Goal: Transaction & Acquisition: Purchase product/service

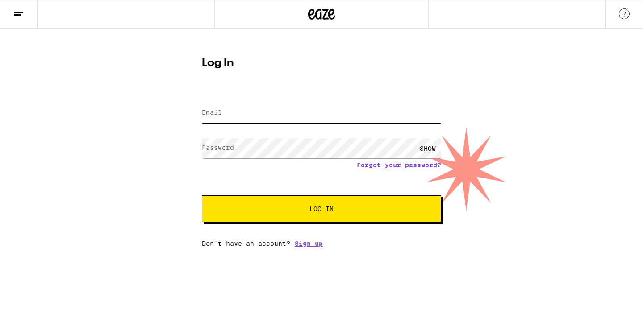
type input "[PERSON_NAME][EMAIL_ADDRESS][DOMAIN_NAME]"
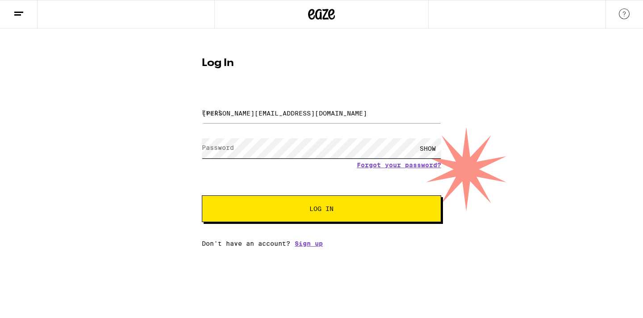
click at [321, 210] on button "Log In" at bounding box center [321, 209] width 239 height 27
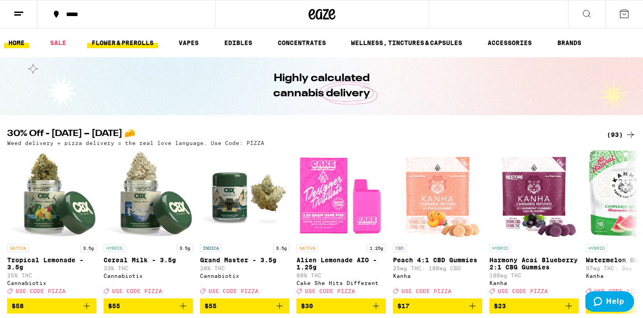
click at [109, 45] on link "FLOWER & PREROLLS" at bounding box center [122, 42] width 71 height 11
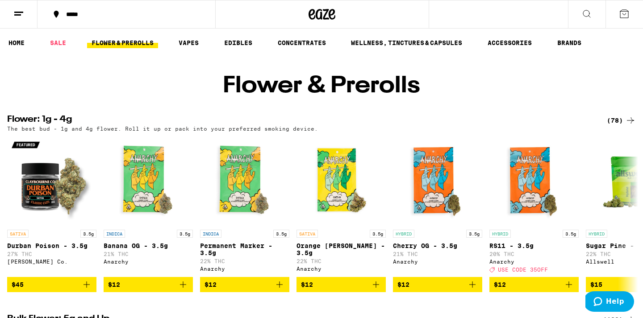
click at [137, 41] on link "FLOWER & PREROLLS" at bounding box center [122, 42] width 71 height 11
click at [13, 40] on link "HOME" at bounding box center [16, 42] width 25 height 11
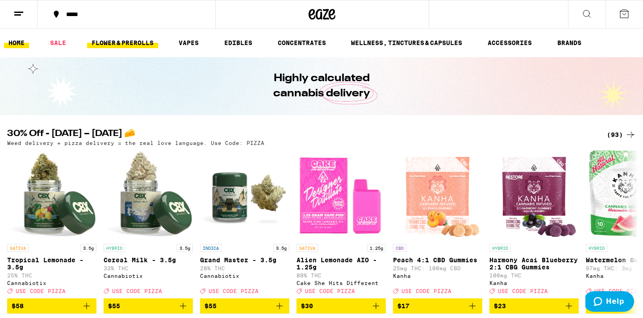
click at [141, 43] on link "FLOWER & PREROLLS" at bounding box center [122, 42] width 71 height 11
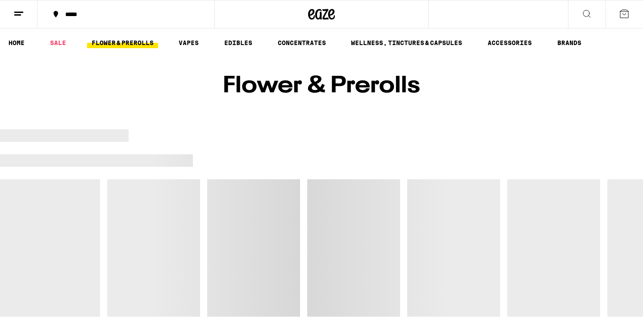
click at [149, 47] on link "FLOWER & PREROLLS" at bounding box center [122, 42] width 71 height 11
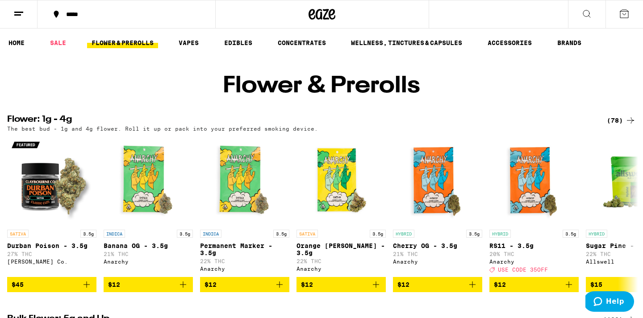
click at [138, 41] on link "FLOWER & PREROLLS" at bounding box center [122, 42] width 71 height 11
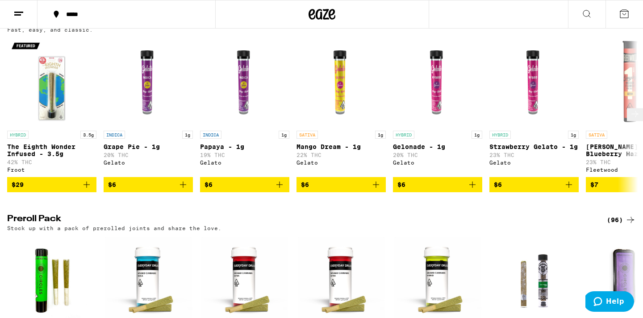
scroll to position [497, 0]
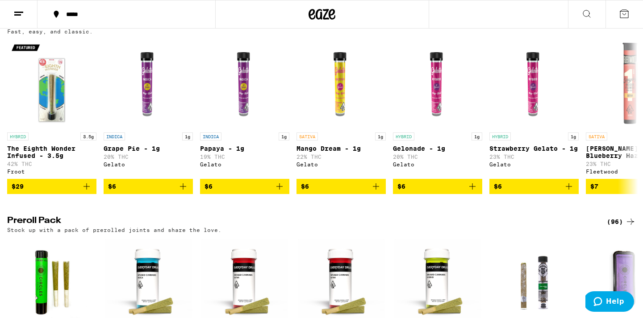
click at [616, 29] on div "(58)" at bounding box center [621, 23] width 29 height 11
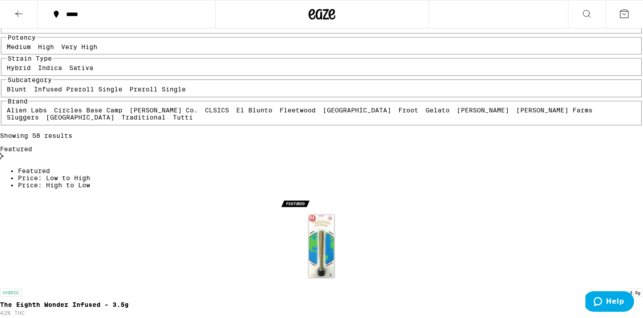
scroll to position [104, 0]
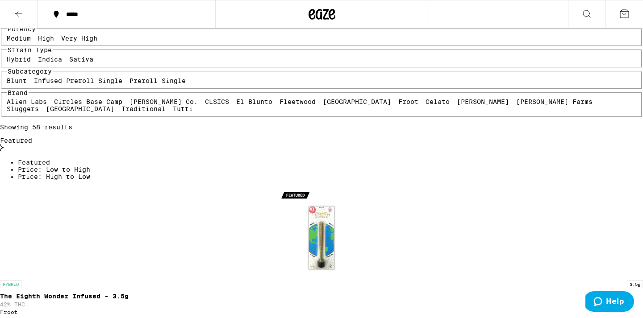
click at [101, 84] on label "Infused Preroll Single" at bounding box center [78, 80] width 88 height 7
click at [36, 79] on input "Infused Preroll Single" at bounding box center [36, 79] width 0 height 0
checkbox input "true"
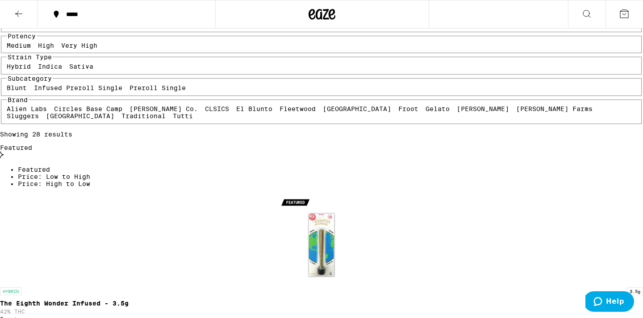
click at [20, 70] on label "Hybrid" at bounding box center [19, 66] width 24 height 7
click at [9, 65] on input "Hybrid" at bounding box center [8, 64] width 0 height 0
checkbox input "true"
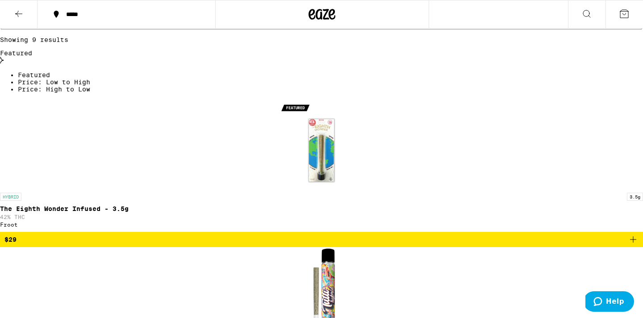
scroll to position [200, 0]
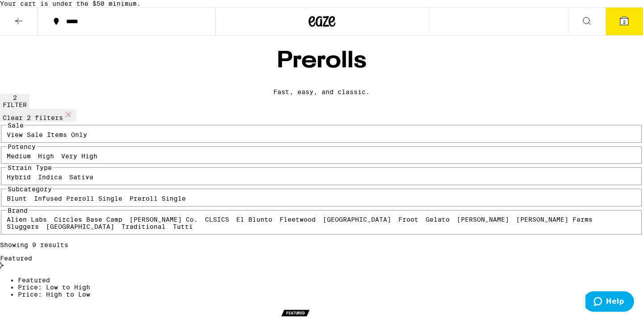
scroll to position [0, 0]
click at [14, 26] on icon at bounding box center [18, 21] width 11 height 11
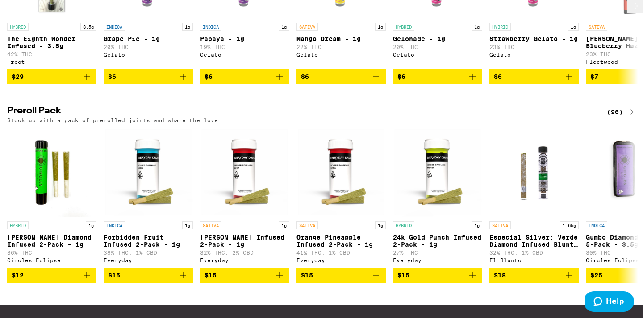
scroll to position [684, 0]
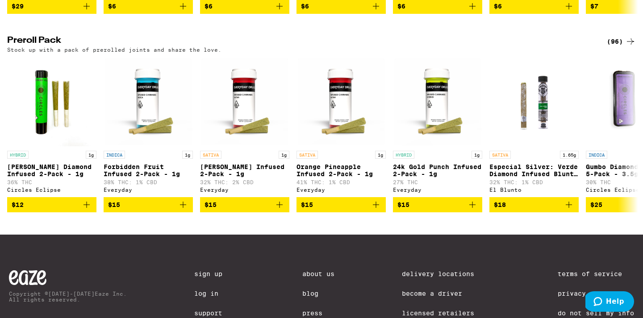
click at [616, 47] on div "(96)" at bounding box center [621, 41] width 29 height 11
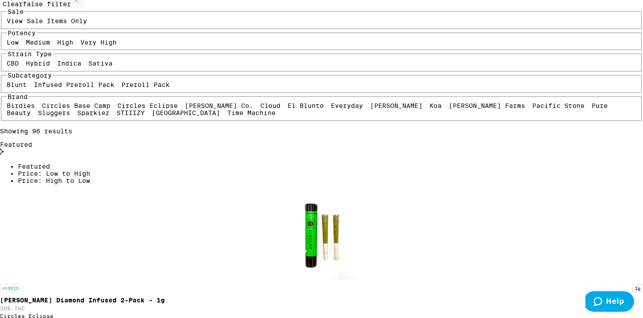
scroll to position [124, 0]
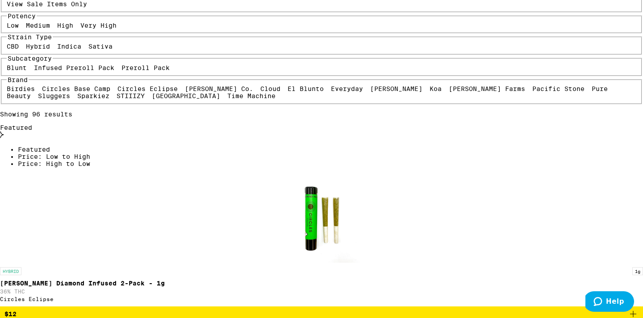
click at [50, 50] on label "Hybrid" at bounding box center [38, 46] width 24 height 7
click at [28, 45] on input "Hybrid" at bounding box center [28, 44] width 0 height 0
checkbox input "true"
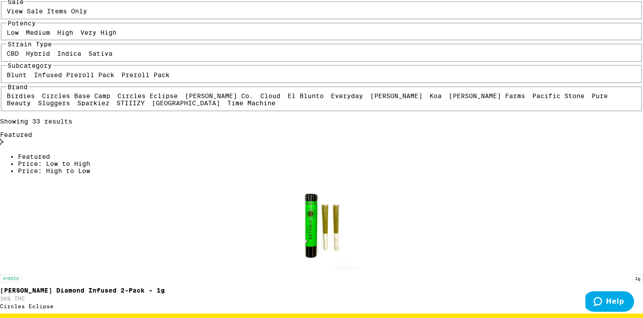
click at [106, 41] on fieldset "Potency Low Medium High Very High" at bounding box center [321, 30] width 641 height 21
click at [73, 36] on label "High" at bounding box center [65, 32] width 16 height 7
click at [59, 31] on input "High" at bounding box center [59, 30] width 0 height 0
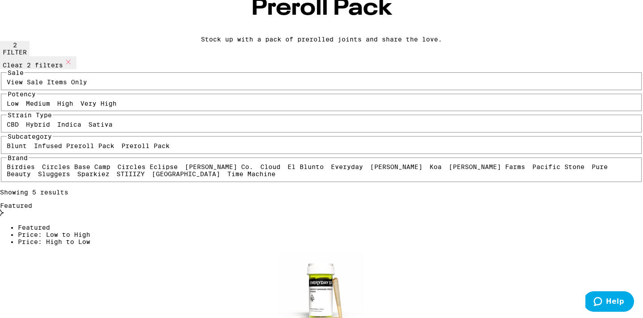
scroll to position [73, 0]
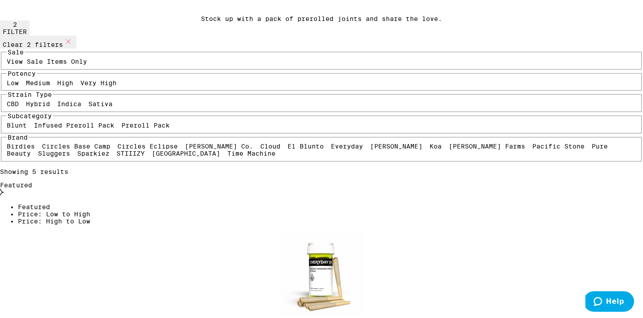
click at [73, 87] on label "High" at bounding box center [65, 82] width 16 height 7
click at [59, 81] on input "High" at bounding box center [59, 81] width 0 height 0
checkbox input "false"
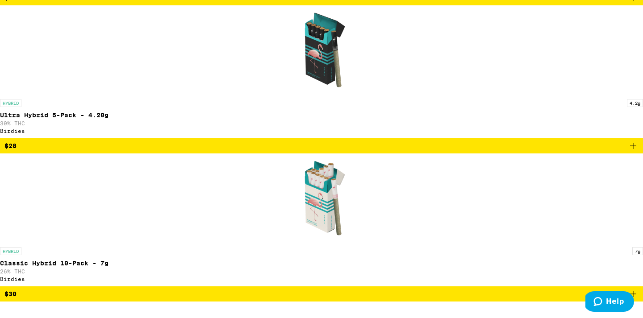
scroll to position [893, 0]
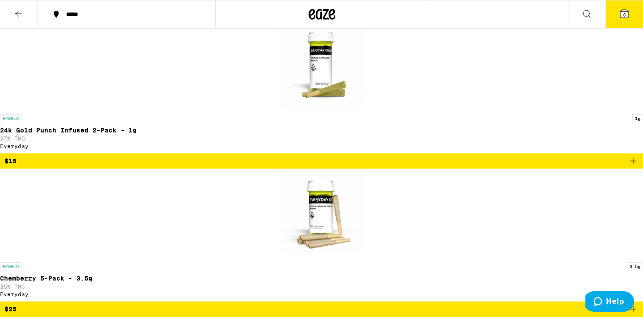
scroll to position [425, 0]
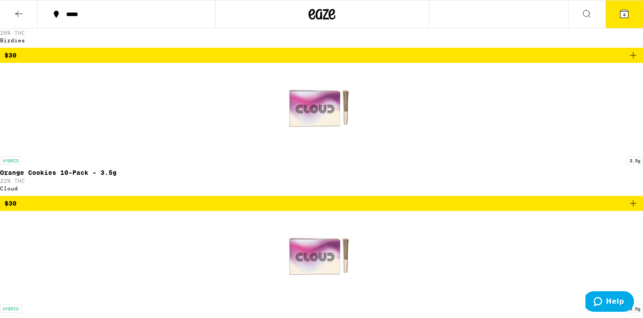
scroll to position [1122, 0]
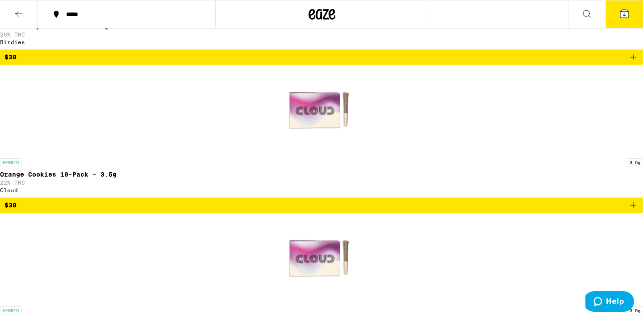
click at [629, 15] on button "4" at bounding box center [623, 14] width 37 height 28
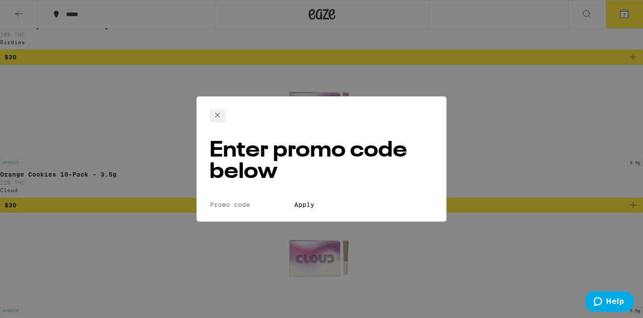
click at [271, 201] on input "Promo Code" at bounding box center [250, 205] width 82 height 8
click at [223, 112] on icon at bounding box center [217, 115] width 11 height 11
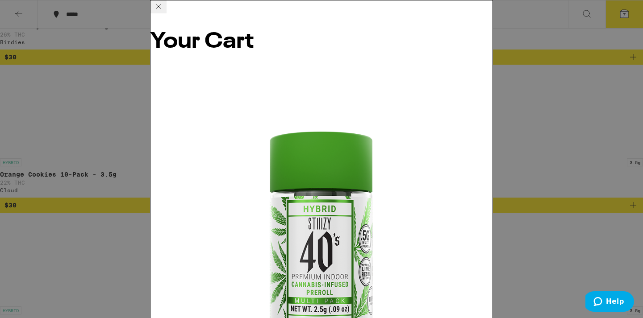
click at [164, 12] on icon at bounding box center [158, 6] width 11 height 11
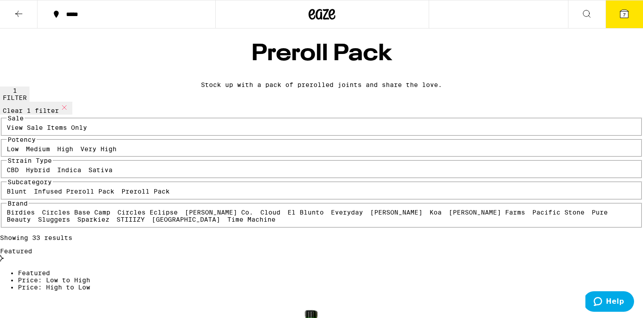
click at [320, 10] on icon at bounding box center [322, 14] width 13 height 11
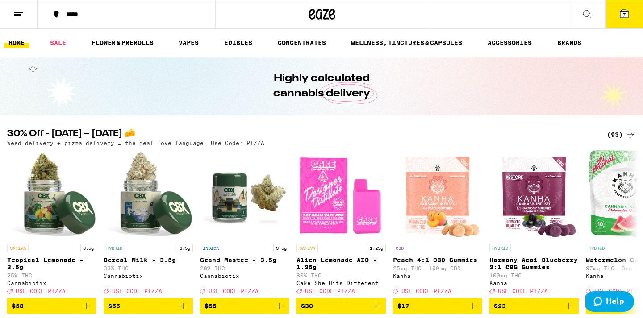
click at [622, 19] on icon at bounding box center [624, 13] width 11 height 11
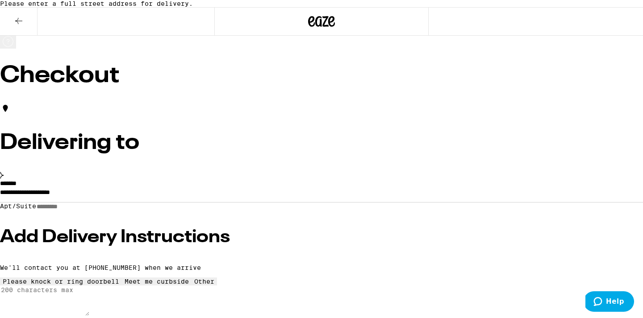
click at [92, 202] on input "**********" at bounding box center [321, 194] width 643 height 15
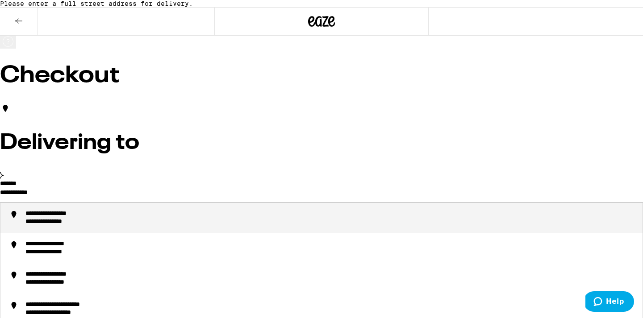
click at [90, 226] on div "**********" at bounding box center [57, 222] width 65 height 8
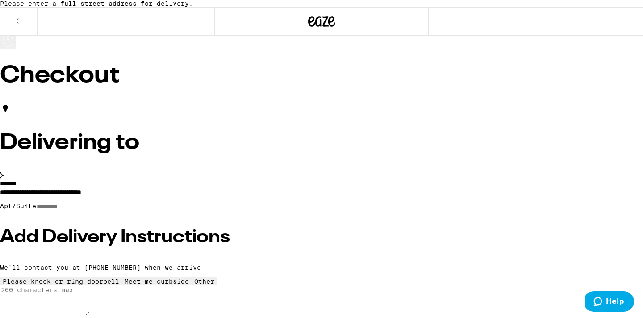
type input "**********"
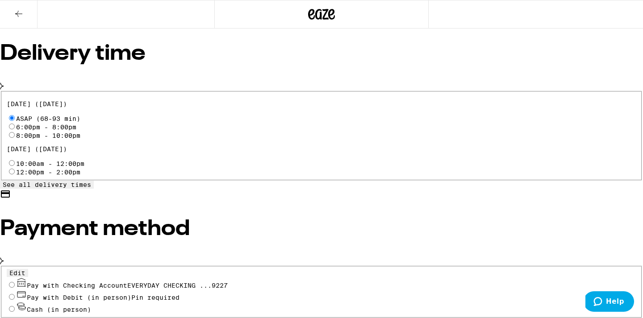
scroll to position [297, 0]
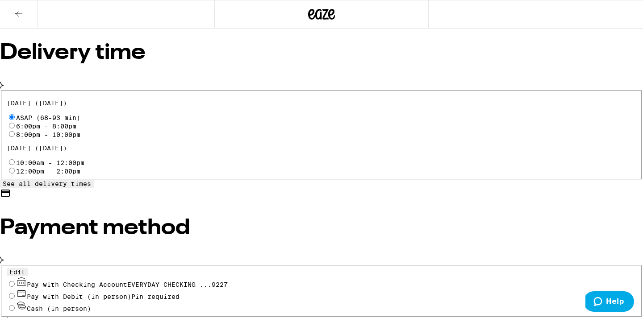
click at [15, 293] on input "Pay with Debit (in person) Pin required" at bounding box center [12, 296] width 6 height 6
radio input "true"
click at [15, 281] on input "Pay with Checking Account EVERYDAY CHECKING ...9227" at bounding box center [12, 284] width 6 height 6
radio input "true"
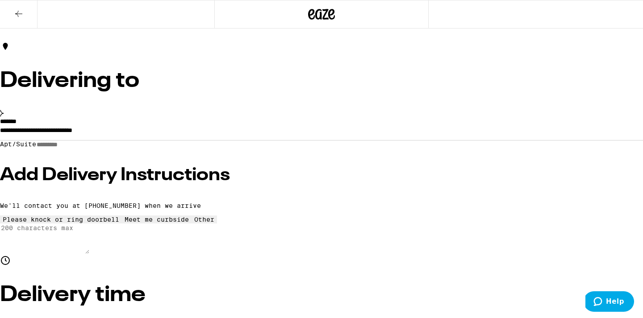
scroll to position [58, 0]
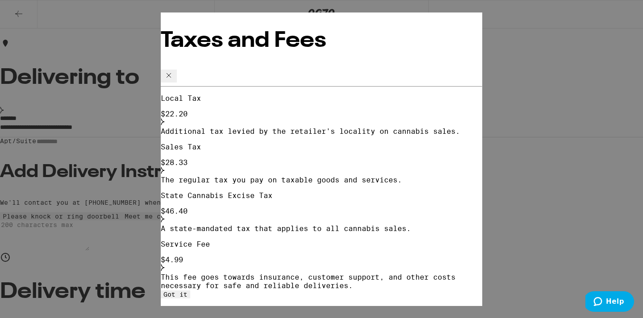
click at [174, 70] on icon at bounding box center [168, 75] width 11 height 11
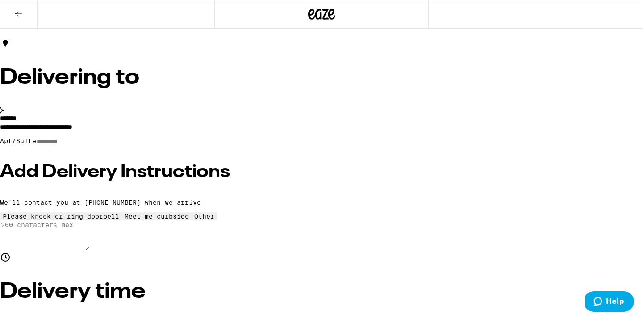
type input "20"
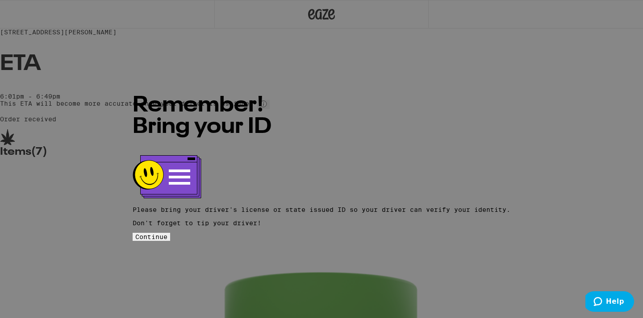
click at [167, 233] on span "Continue" at bounding box center [151, 236] width 32 height 7
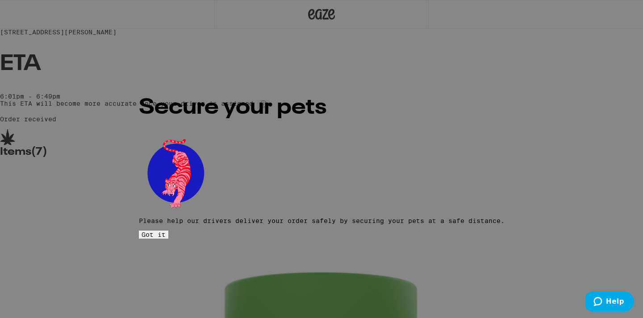
click at [168, 231] on button "Got it" at bounding box center [153, 235] width 29 height 8
